Goal: Information Seeking & Learning: Learn about a topic

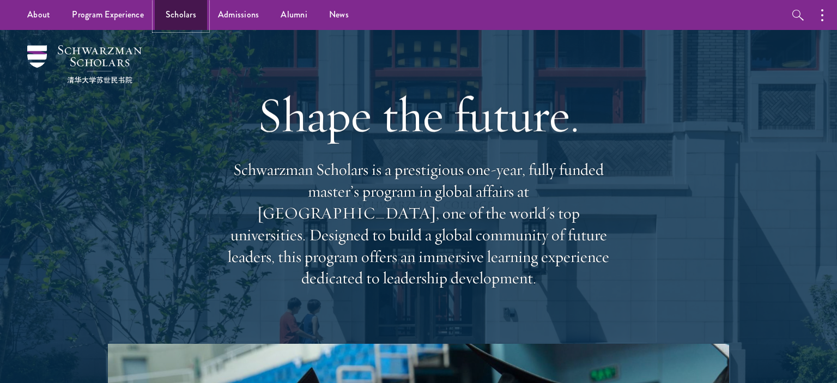
click at [187, 22] on link "Scholars" at bounding box center [181, 15] width 52 height 30
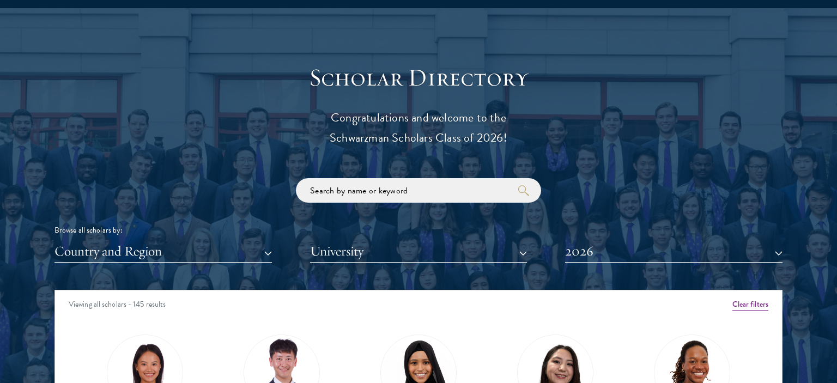
scroll to position [1164, 0]
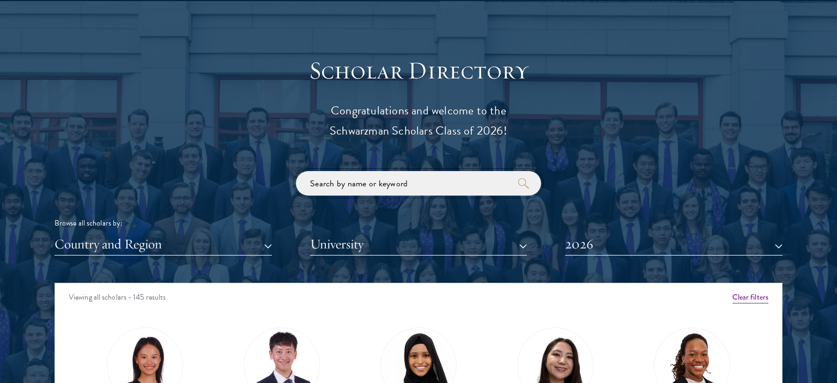
click at [457, 183] on input "search" at bounding box center [418, 183] width 245 height 25
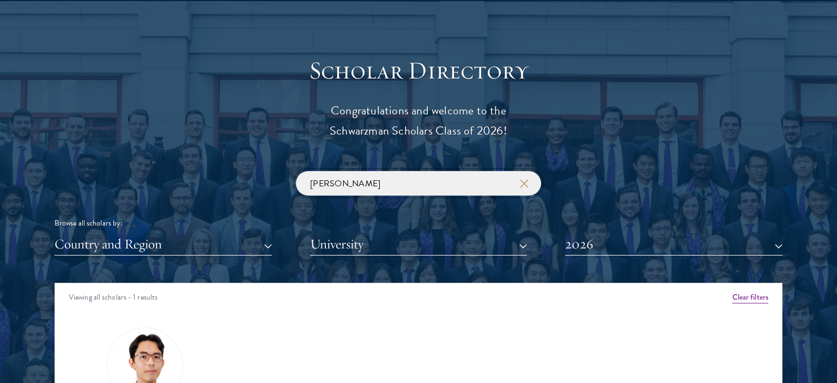
scroll to position [1374, 0]
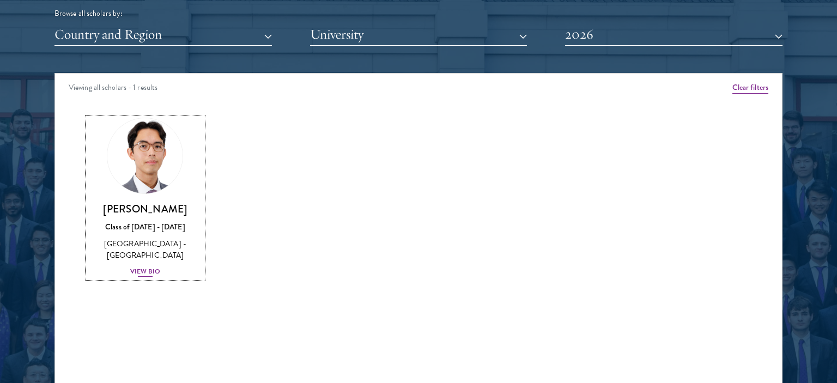
click at [129, 252] on div "[GEOGRAPHIC_DATA] - [GEOGRAPHIC_DATA]" at bounding box center [145, 249] width 115 height 23
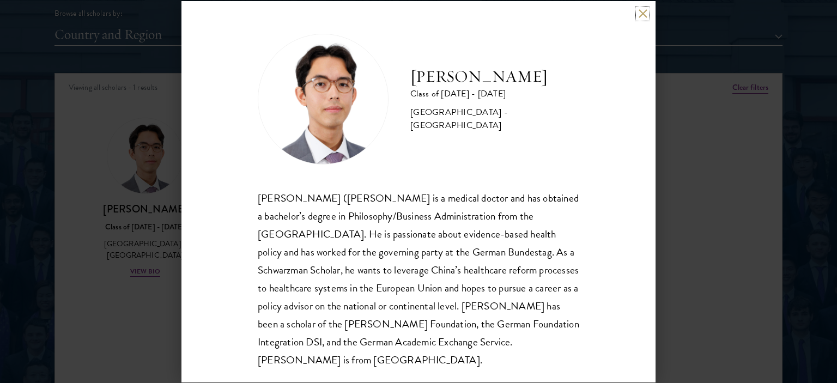
click at [641, 16] on button at bounding box center [642, 13] width 9 height 9
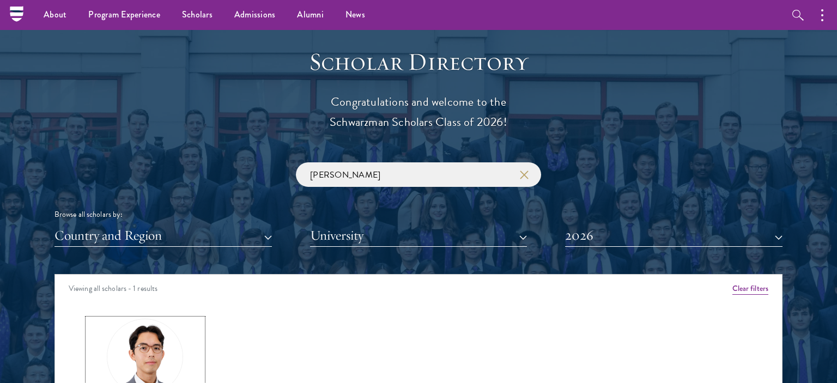
scroll to position [1158, 0]
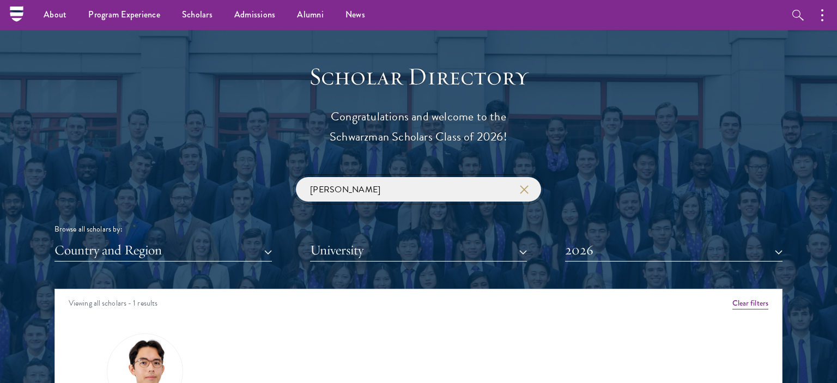
click at [334, 191] on input "[PERSON_NAME]" at bounding box center [418, 189] width 245 height 25
type input "j"
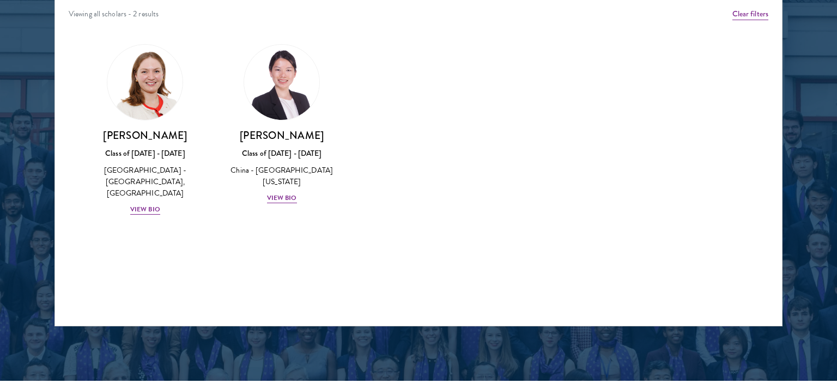
scroll to position [1446, 0]
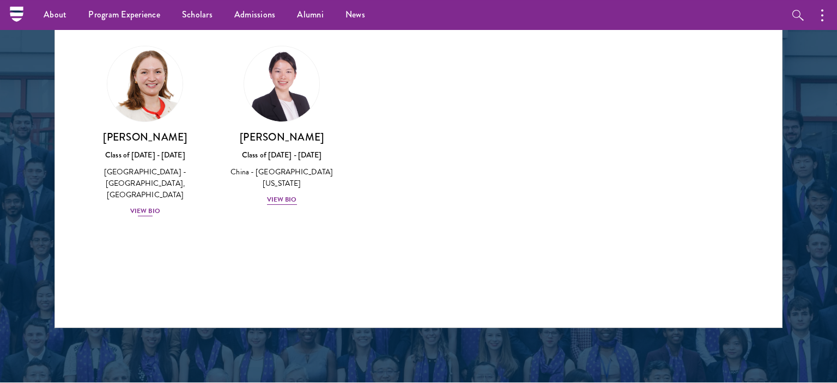
type input "roxa"
click at [147, 207] on div "View Bio" at bounding box center [145, 211] width 30 height 10
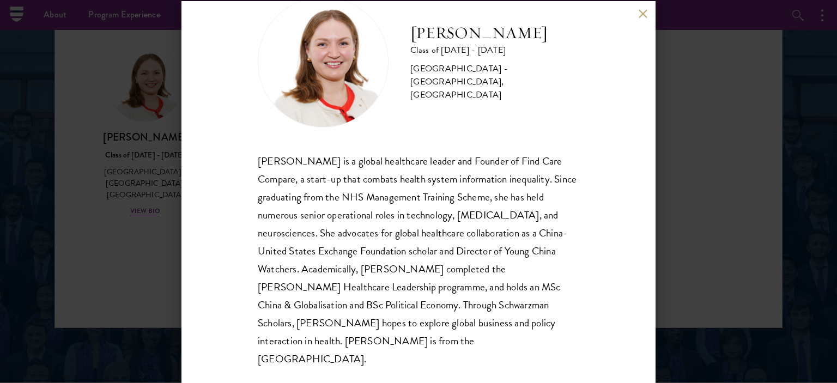
scroll to position [25, 0]
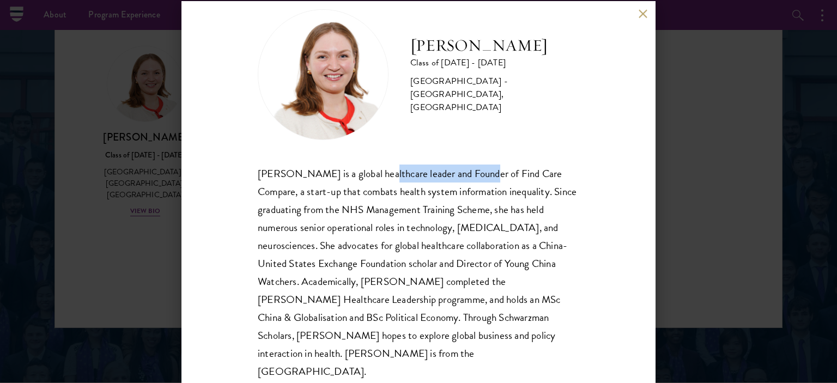
drag, startPoint x: 387, startPoint y: 172, endPoint x: 484, endPoint y: 173, distance: 97.0
click at [484, 173] on div "[PERSON_NAME] is a global healthcare leader and Founder of Find Care Compare, a…" at bounding box center [419, 273] width 322 height 216
click at [711, 146] on div "[PERSON_NAME] Class of [DATE] - [DATE] [GEOGRAPHIC_DATA] - [GEOGRAPHIC_DATA], […" at bounding box center [418, 191] width 837 height 383
